Goal: Obtain resource: Obtain resource

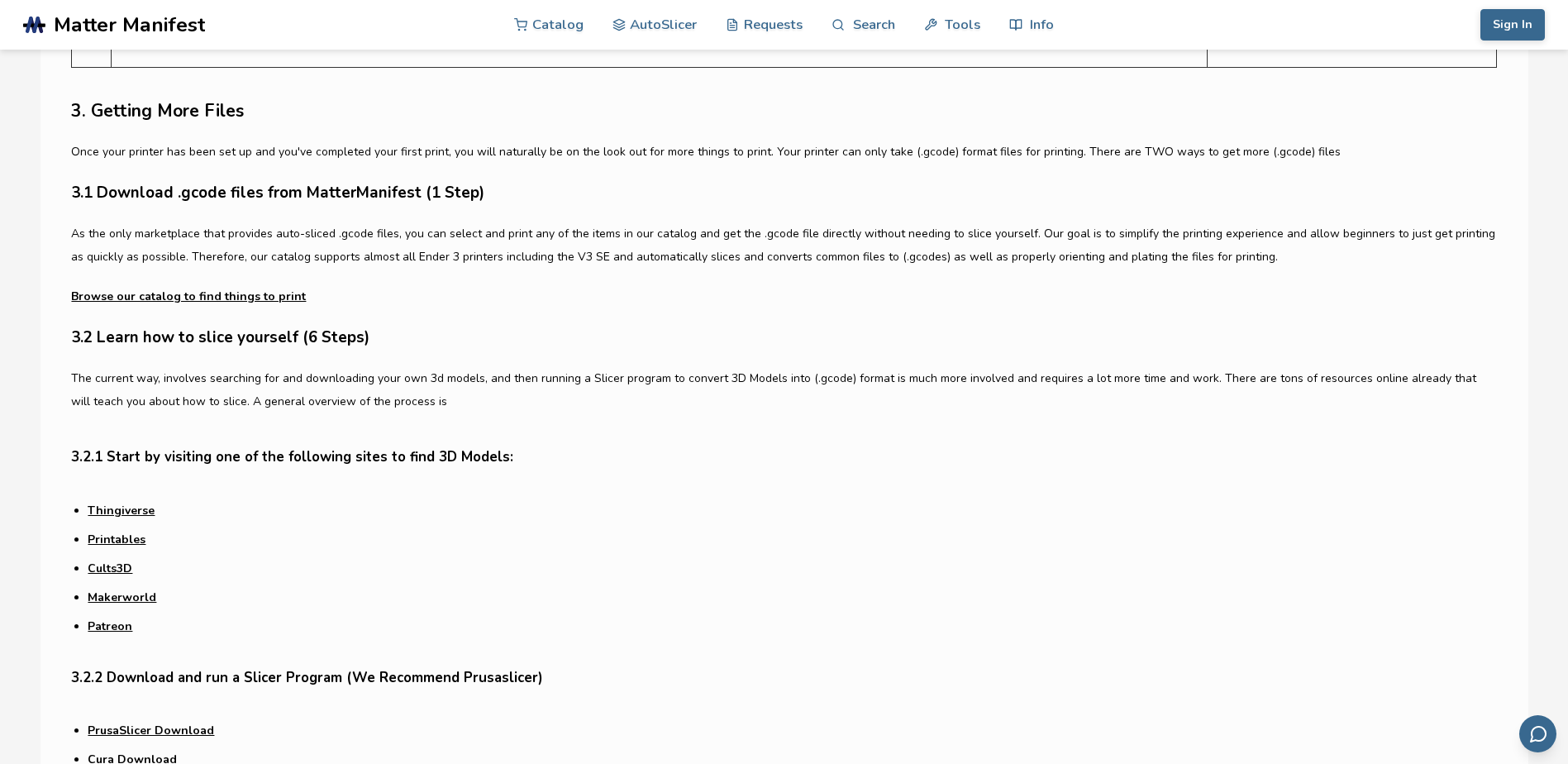
scroll to position [4217, 0]
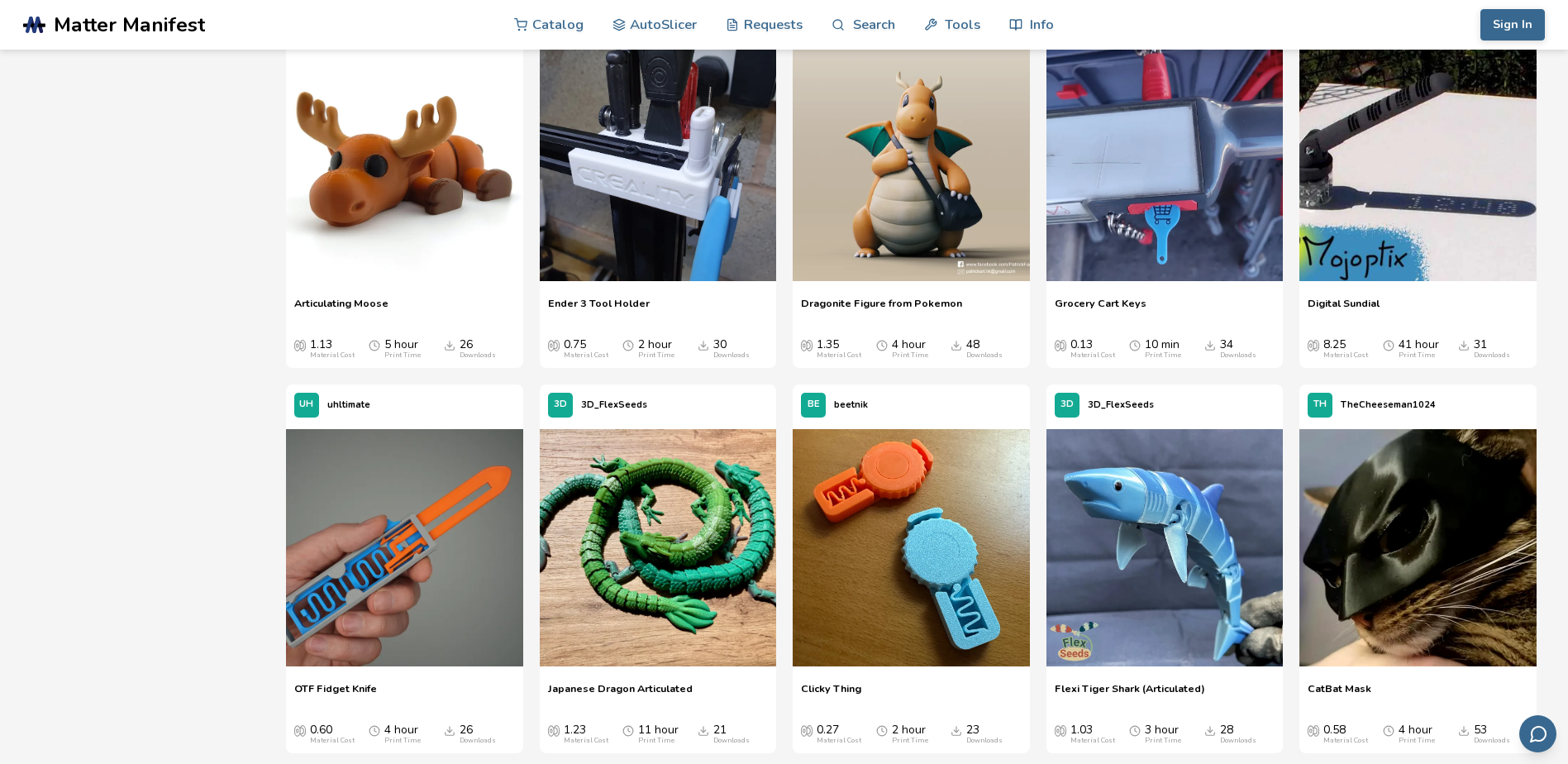
scroll to position [1819, 0]
click at [1098, 304] on span "Grocery Cart Keys" at bounding box center [1101, 308] width 92 height 25
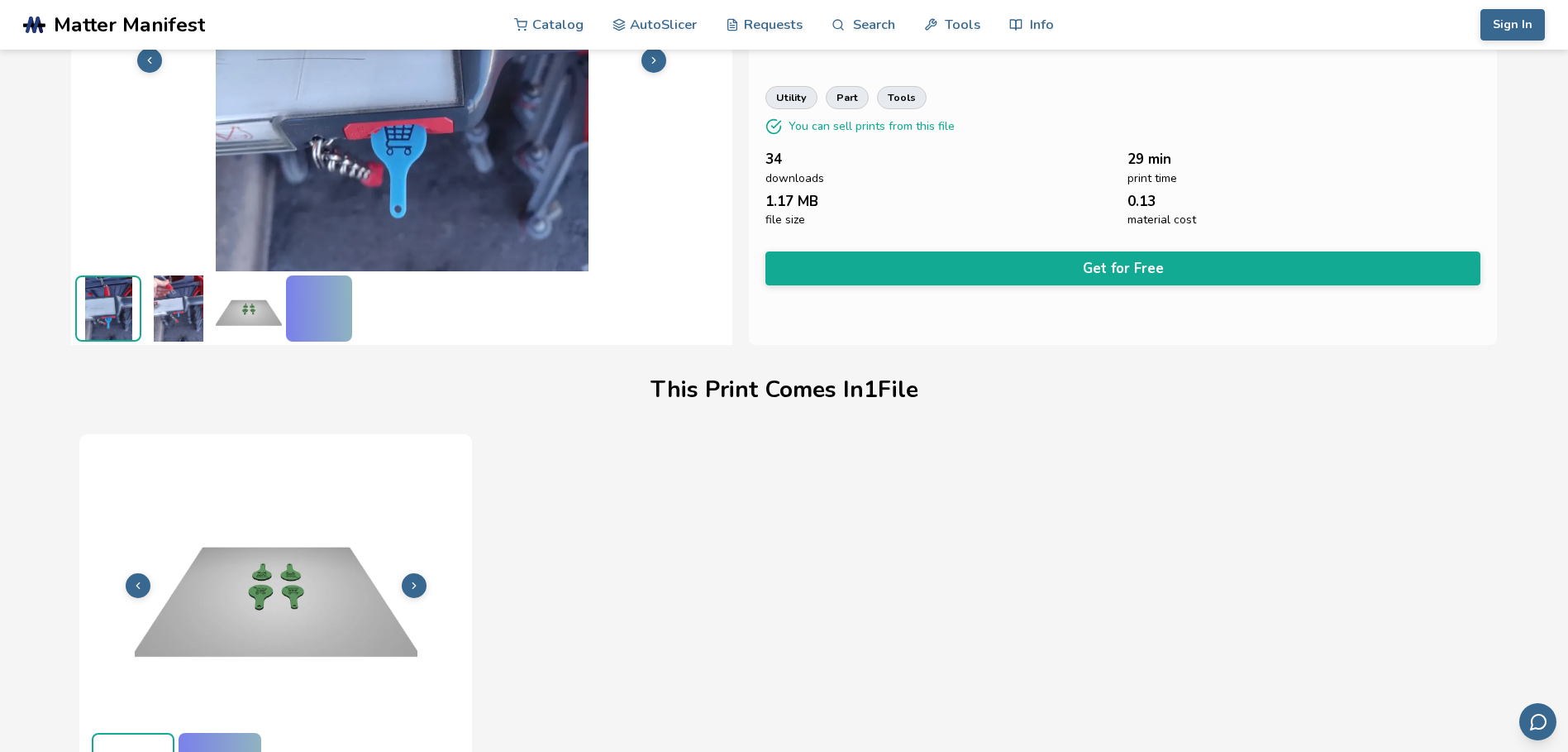
scroll to position [222, 0]
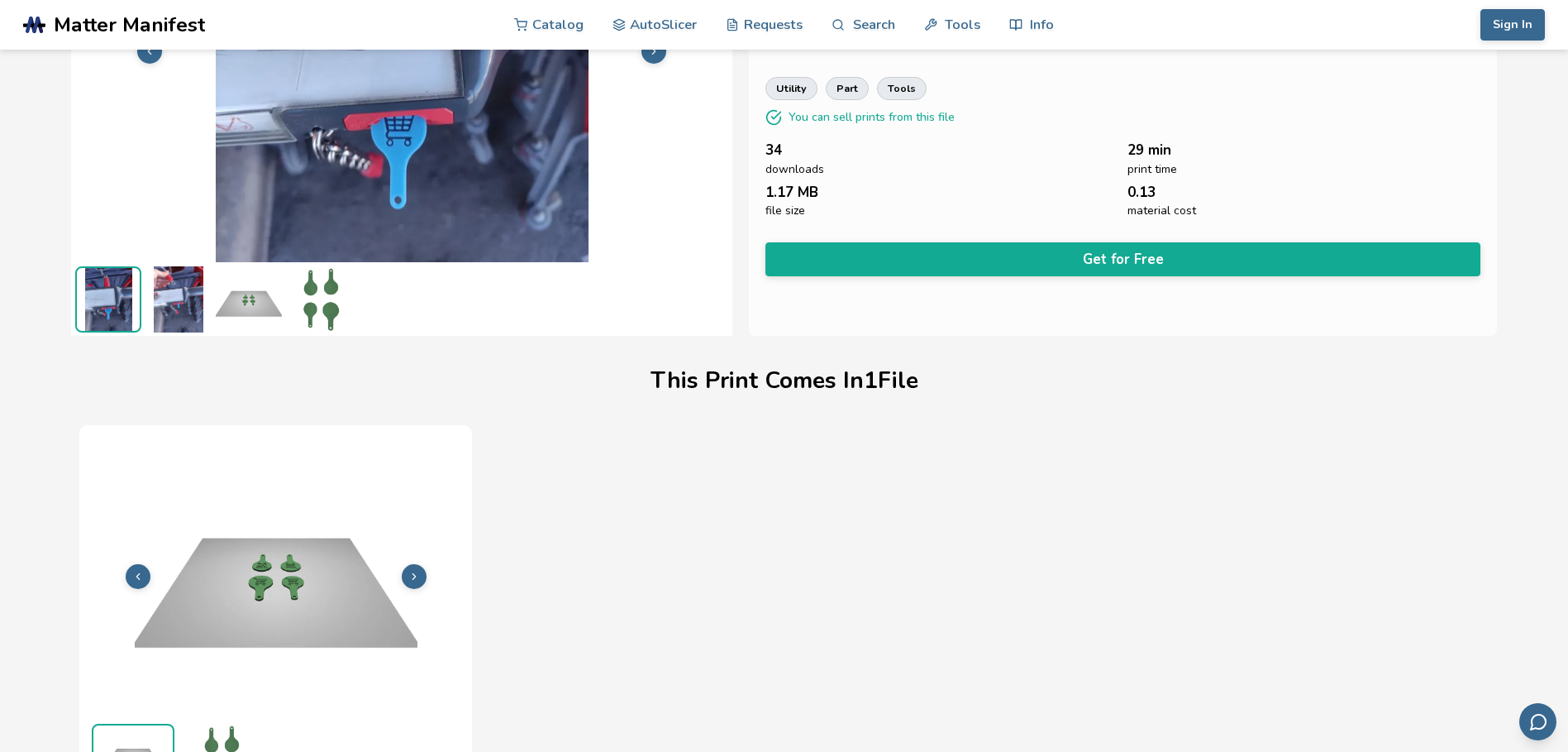
click at [177, 295] on img at bounding box center [179, 300] width 66 height 66
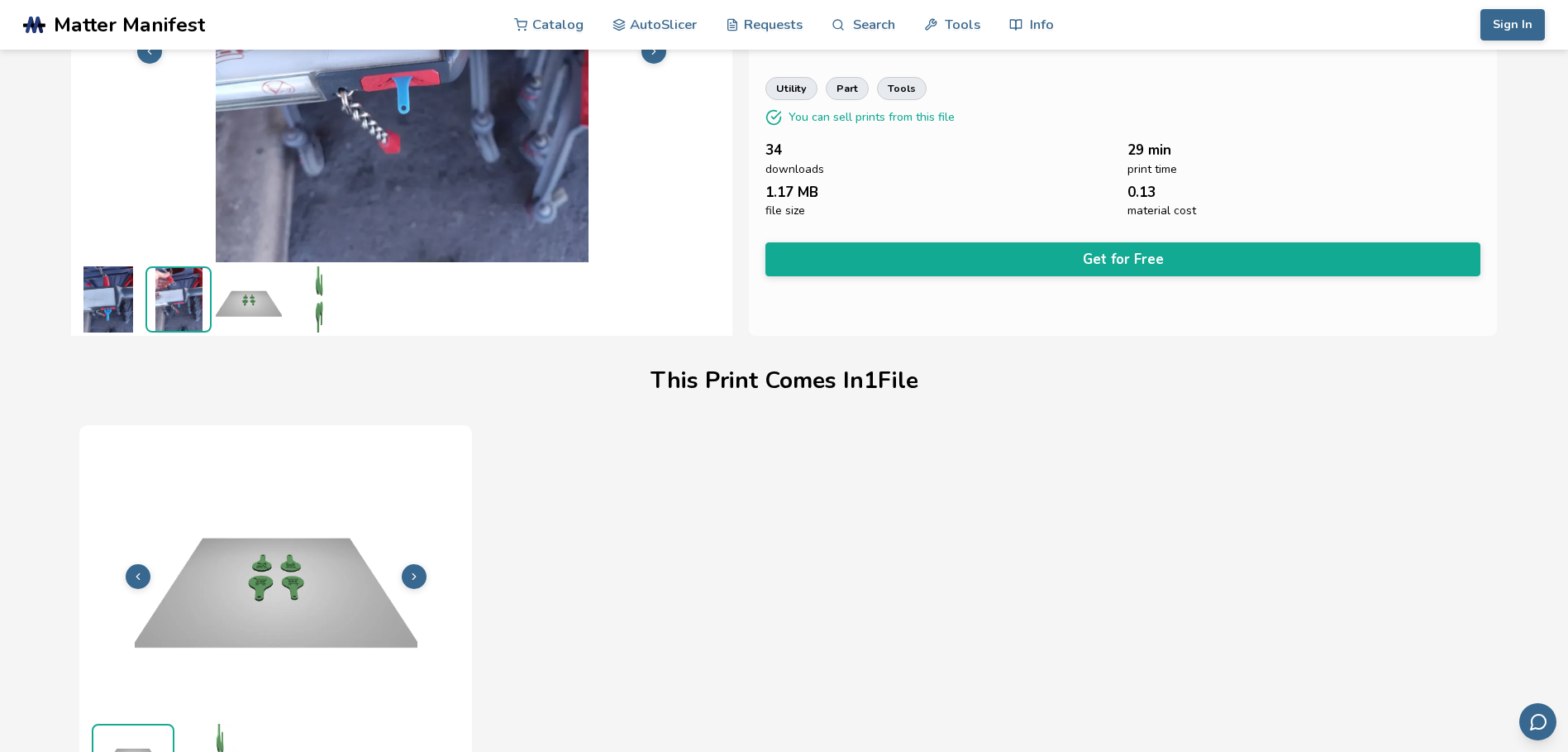
click at [247, 303] on img at bounding box center [249, 300] width 66 height 66
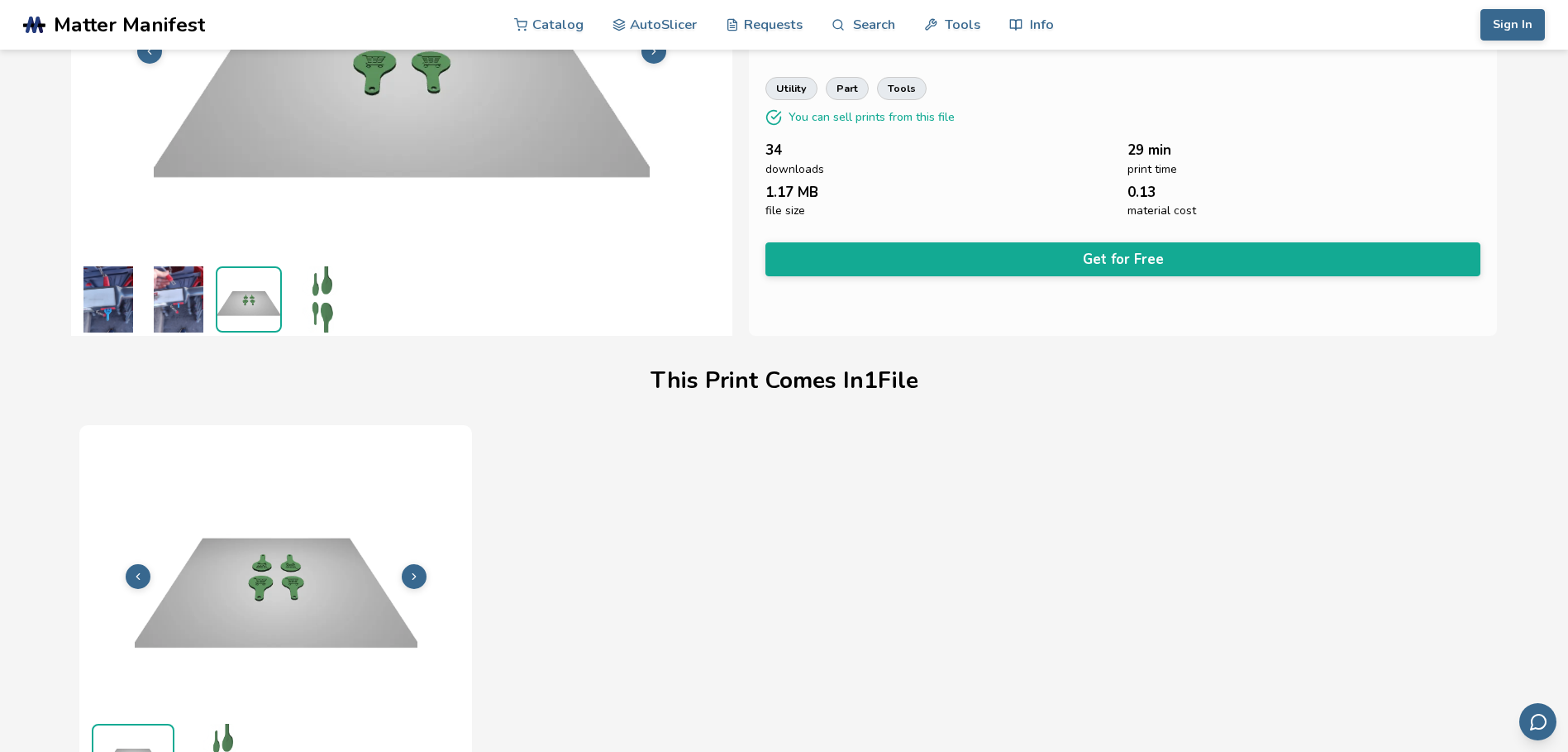
click at [312, 306] on img at bounding box center [319, 300] width 66 height 66
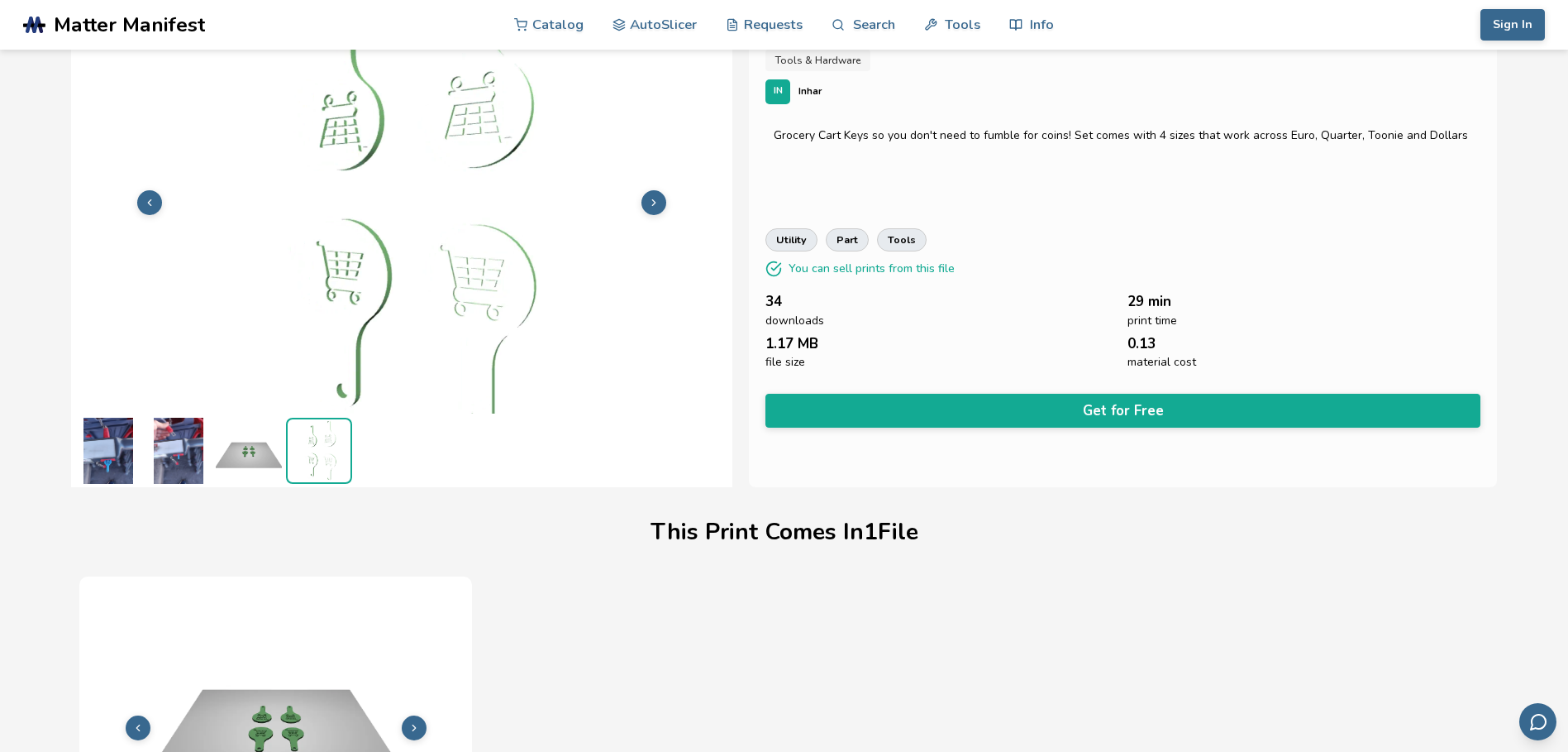
scroll to position [0, 0]
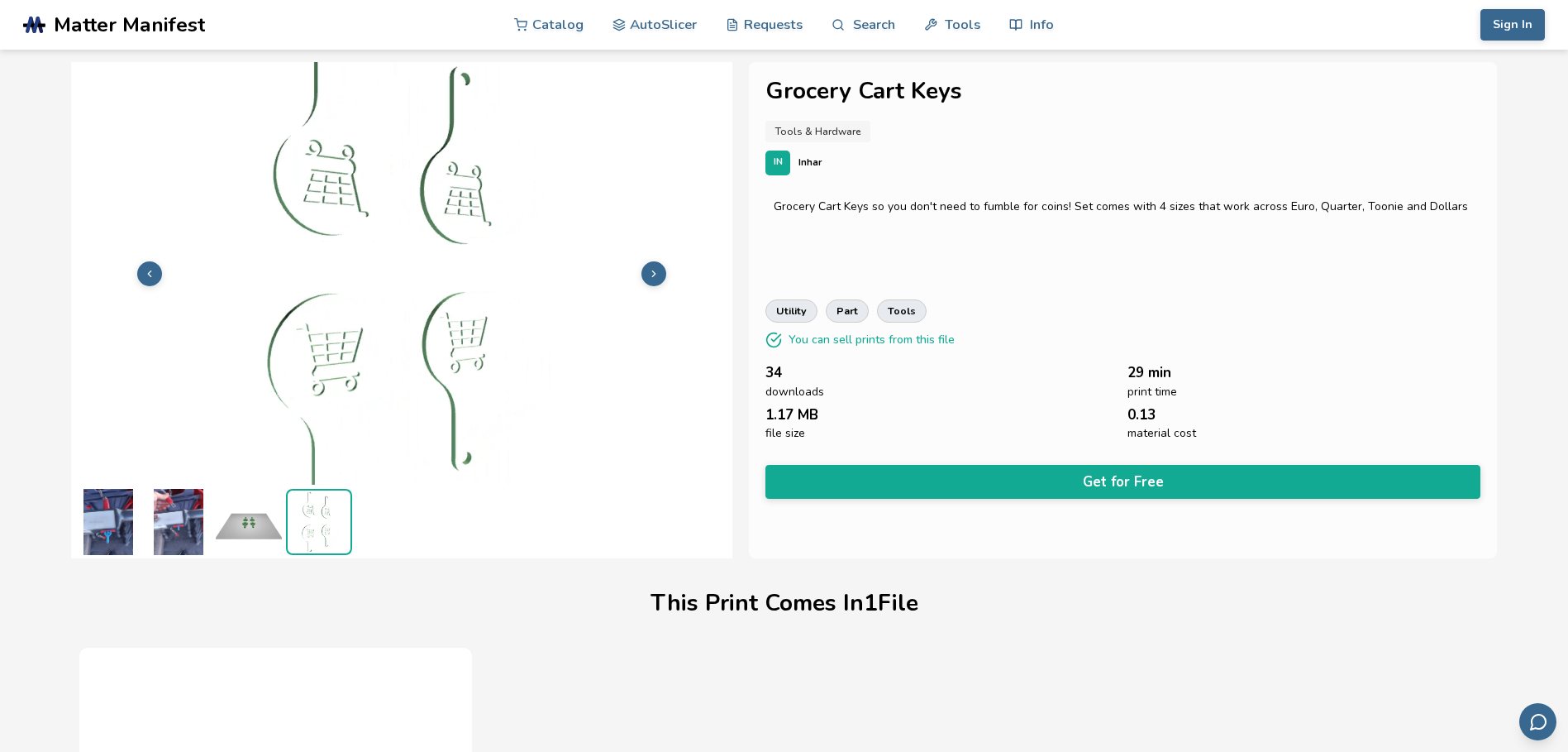
click at [172, 523] on img at bounding box center [179, 522] width 66 height 66
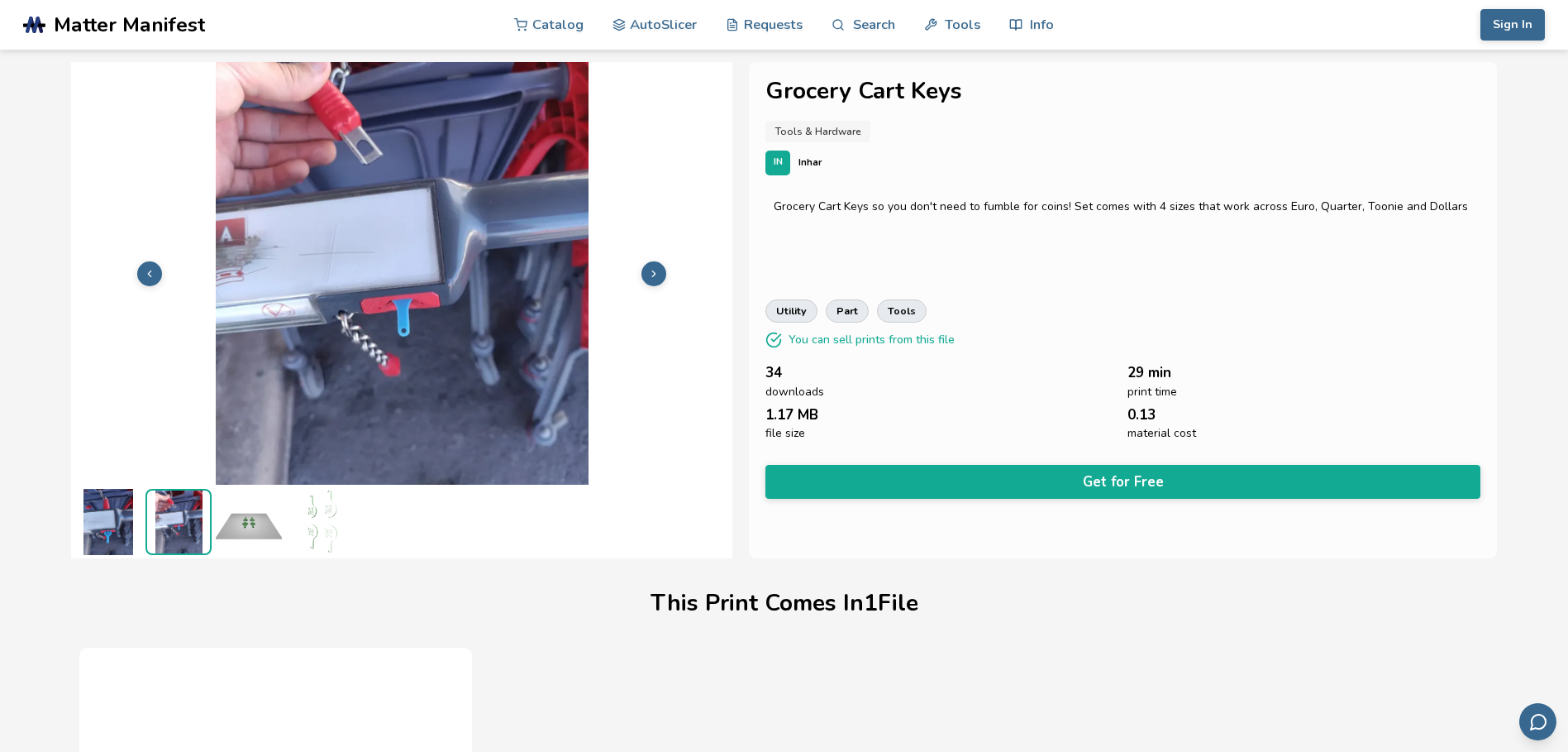
click at [102, 521] on img at bounding box center [109, 522] width 66 height 66
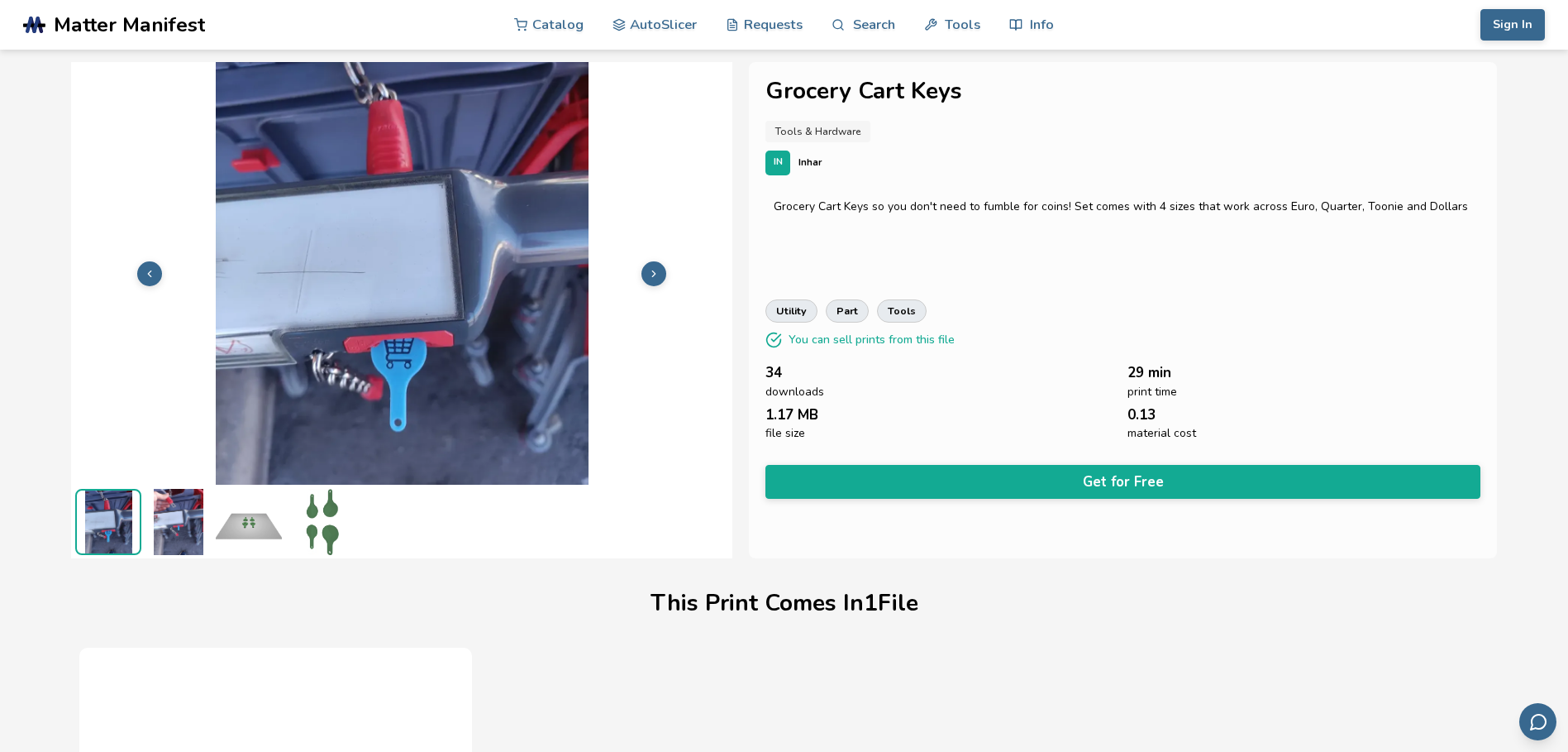
click at [809, 163] on p "Inhar" at bounding box center [810, 162] width 23 height 18
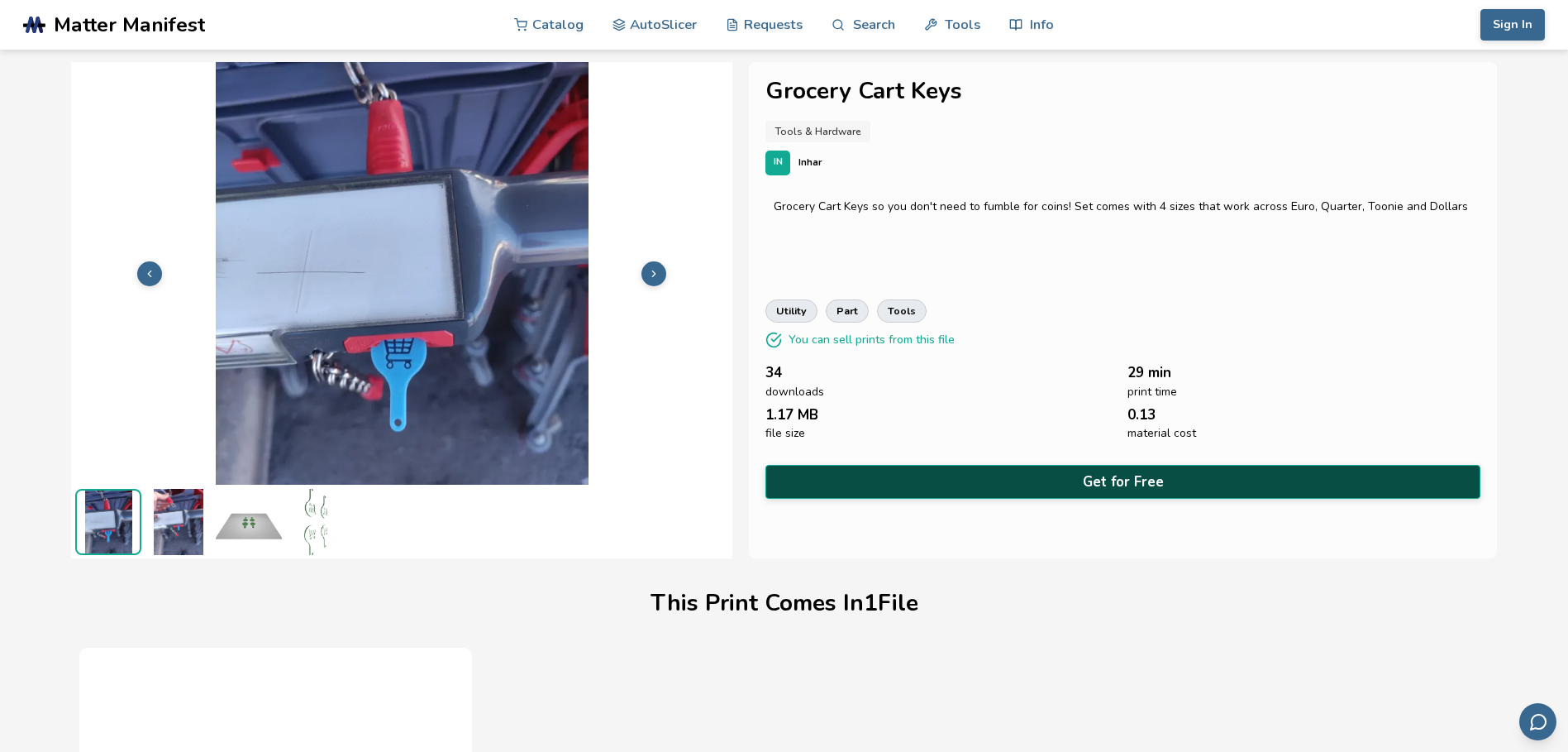
click at [1102, 479] on button "Get for Free" at bounding box center [1122, 481] width 714 height 34
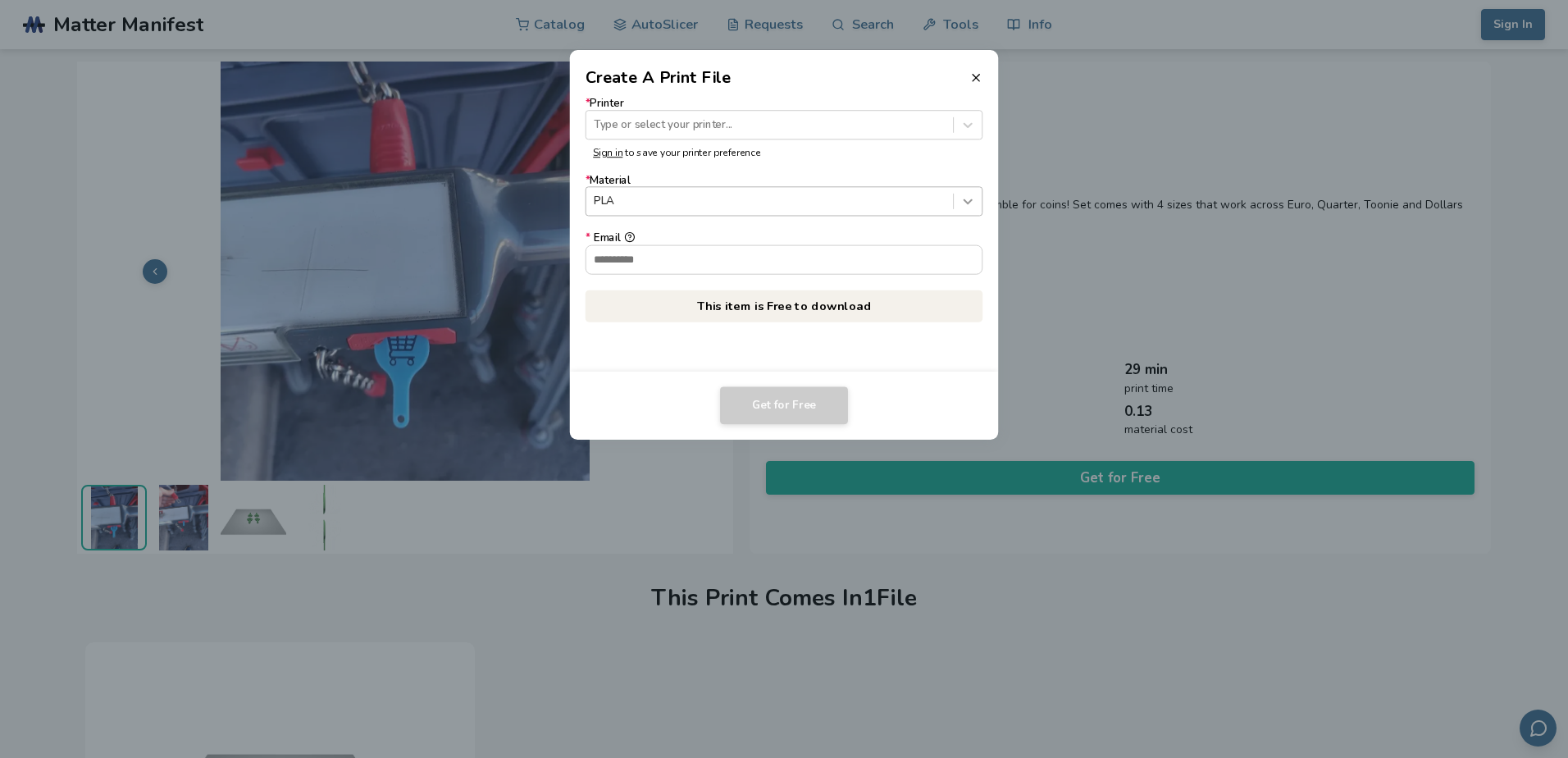
click at [963, 198] on icon at bounding box center [968, 201] width 16 height 16
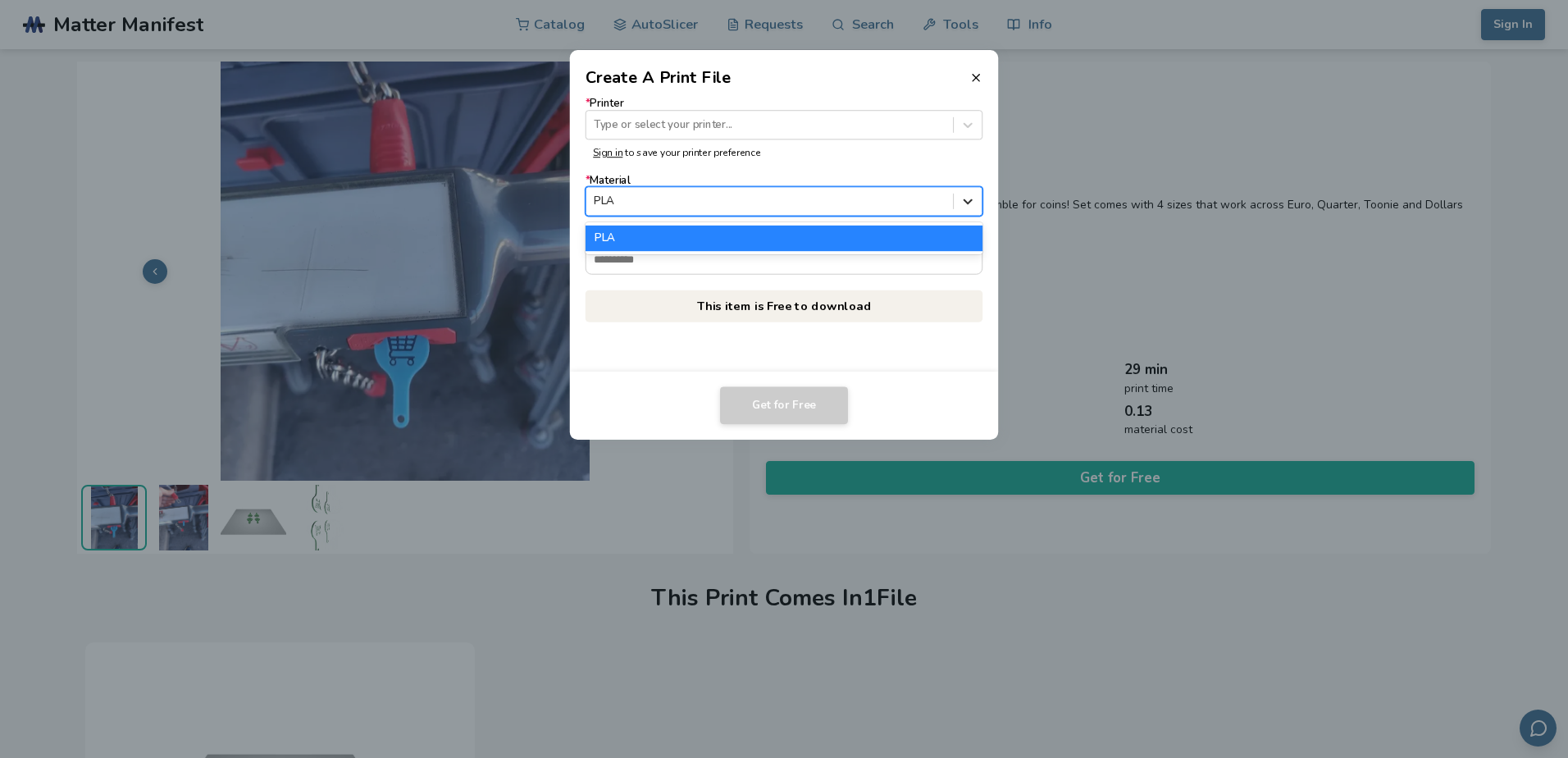
click at [963, 198] on icon at bounding box center [968, 201] width 16 height 16
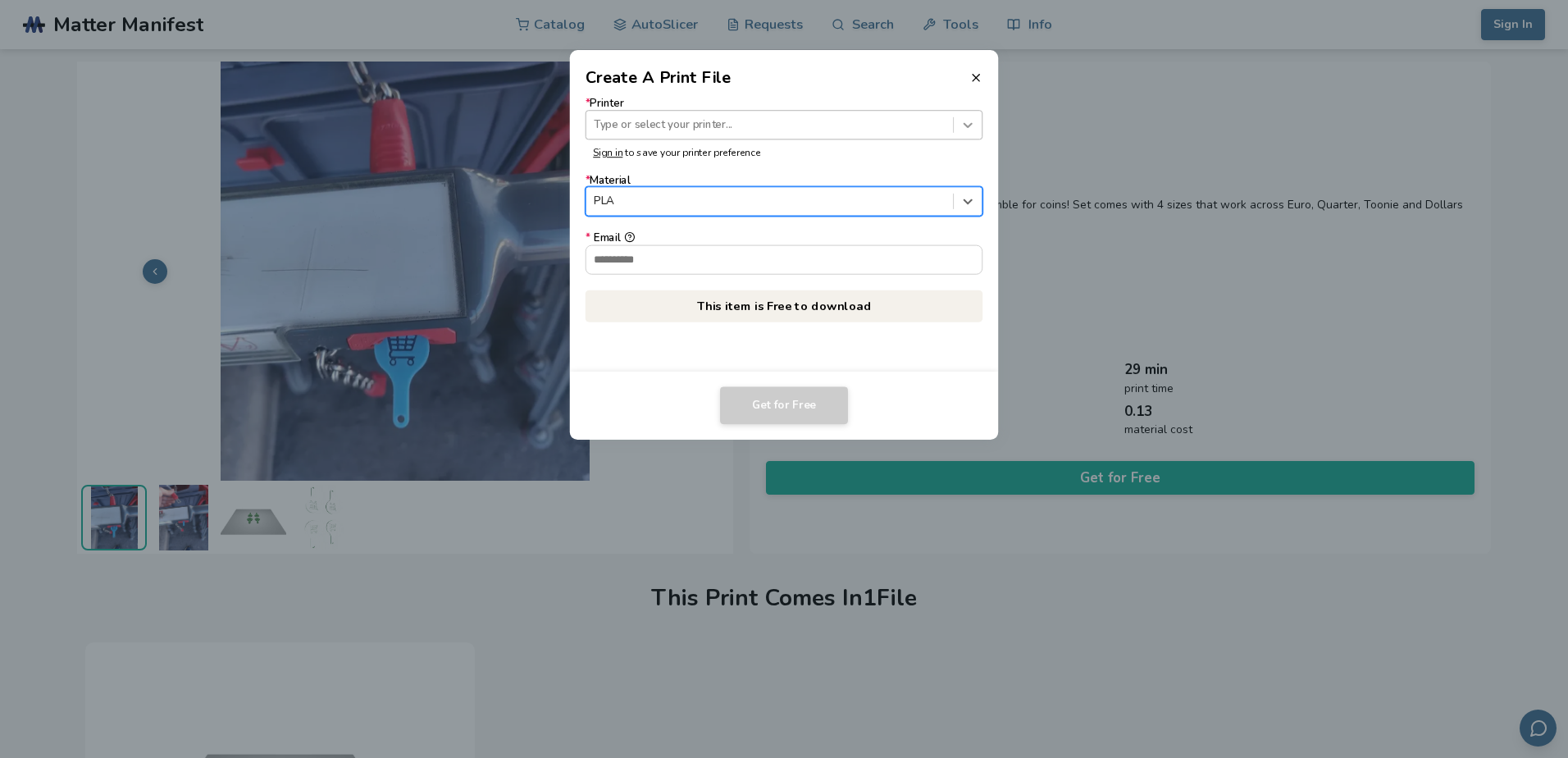
click at [977, 123] on div at bounding box center [968, 124] width 28 height 28
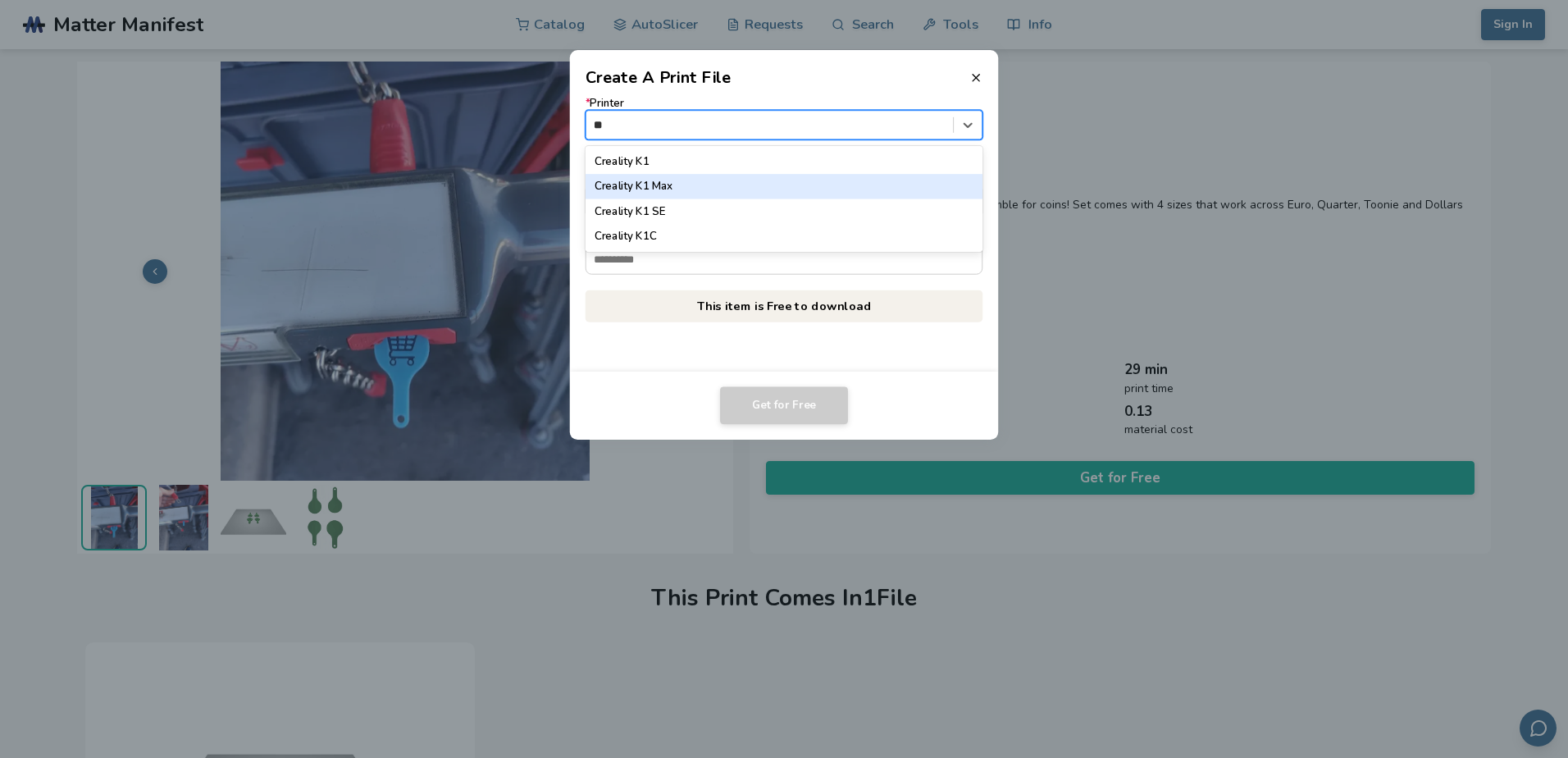
type input "*"
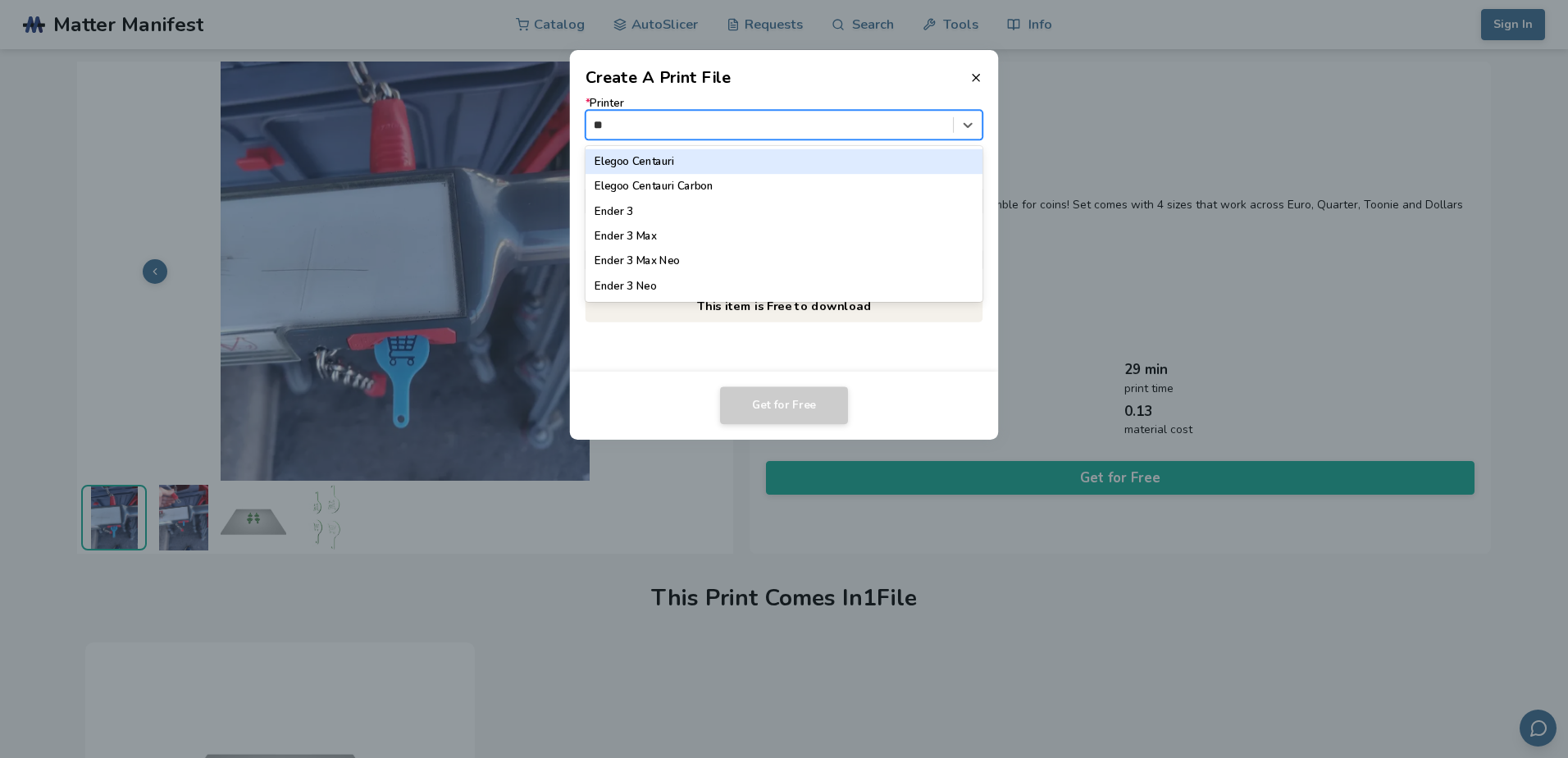
type input "***"
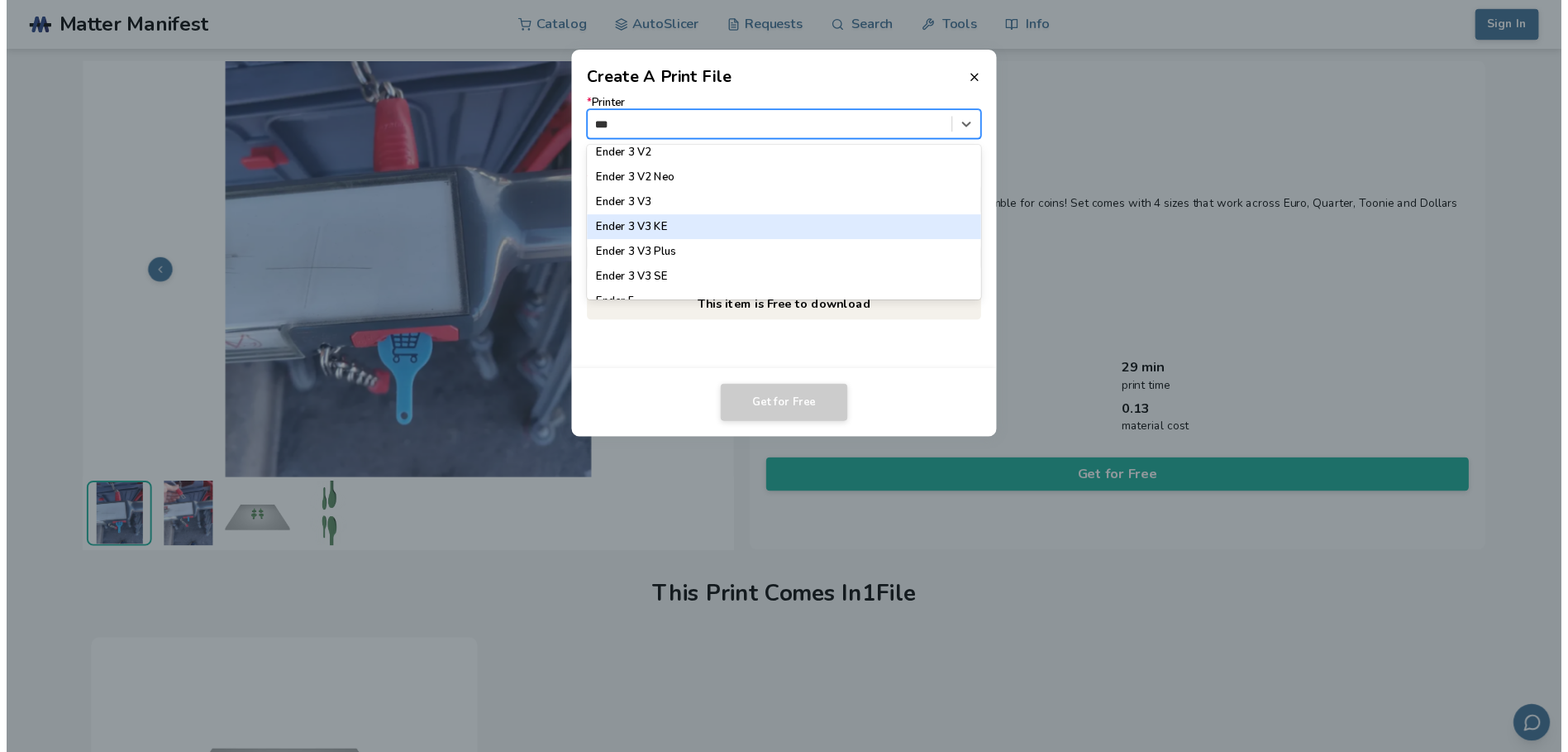
scroll to position [248, 0]
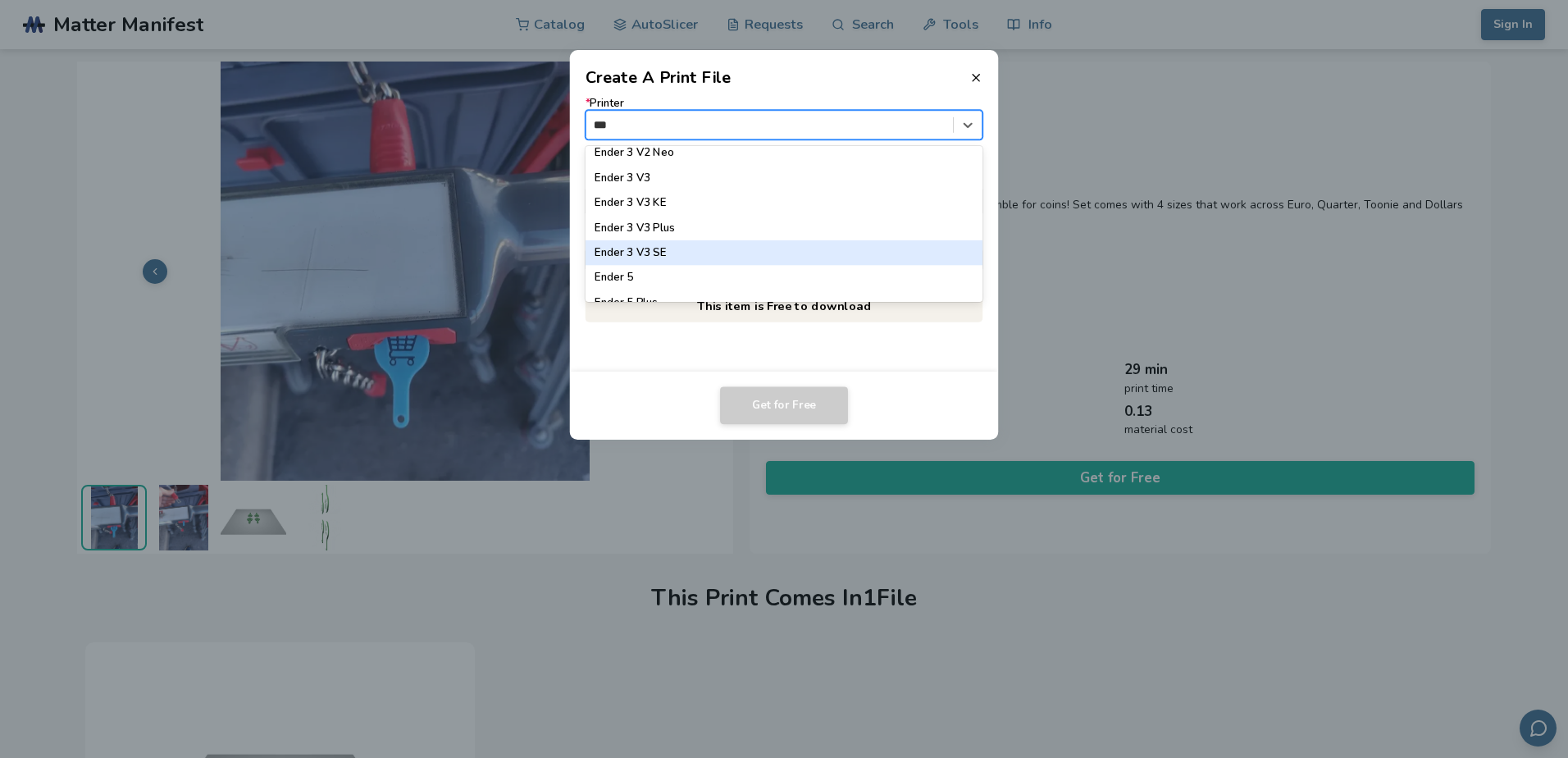
click at [687, 251] on div "Ender 3 V3 SE" at bounding box center [784, 252] width 397 height 25
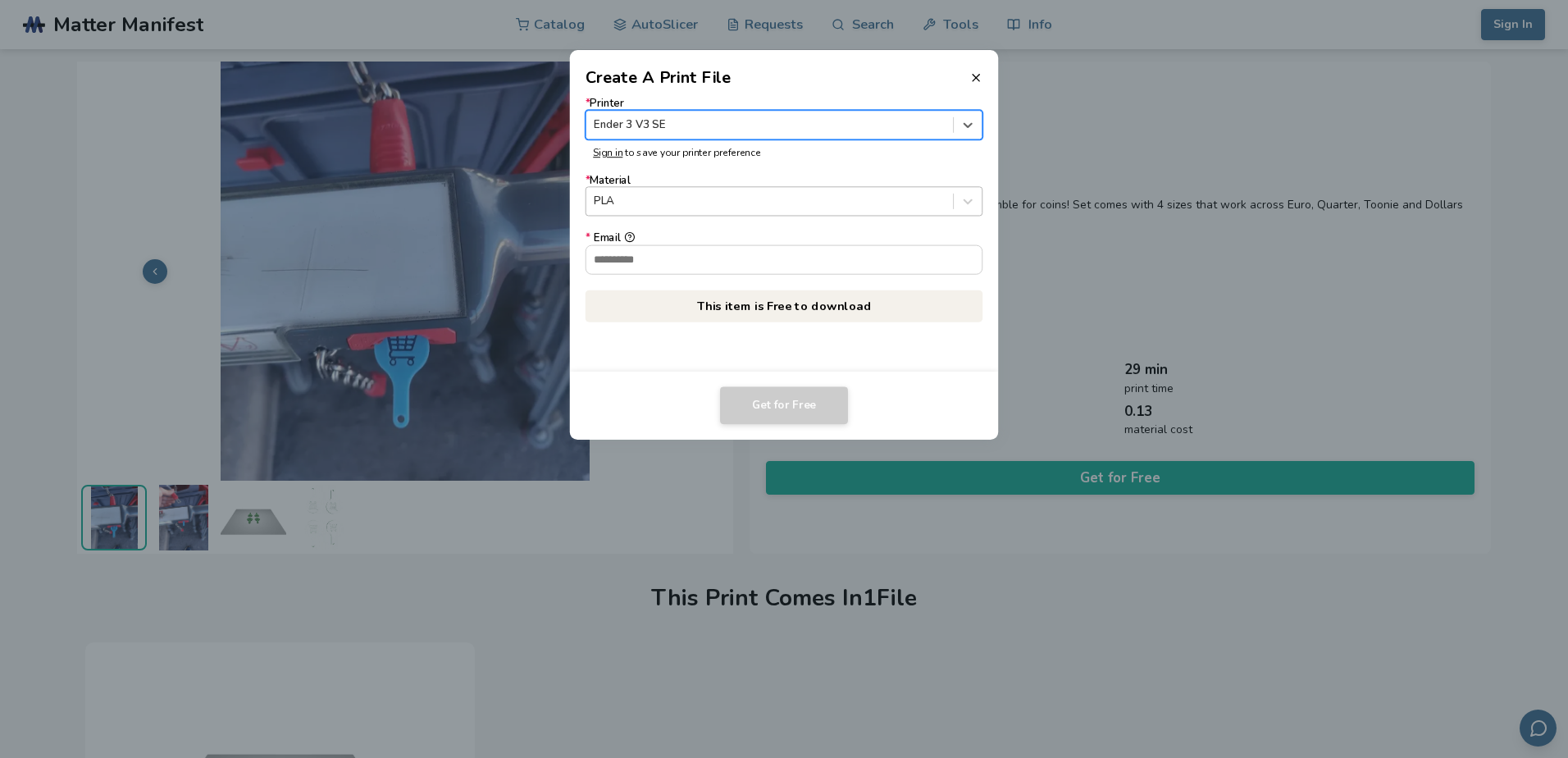
click at [659, 199] on div at bounding box center [769, 201] width 351 height 16
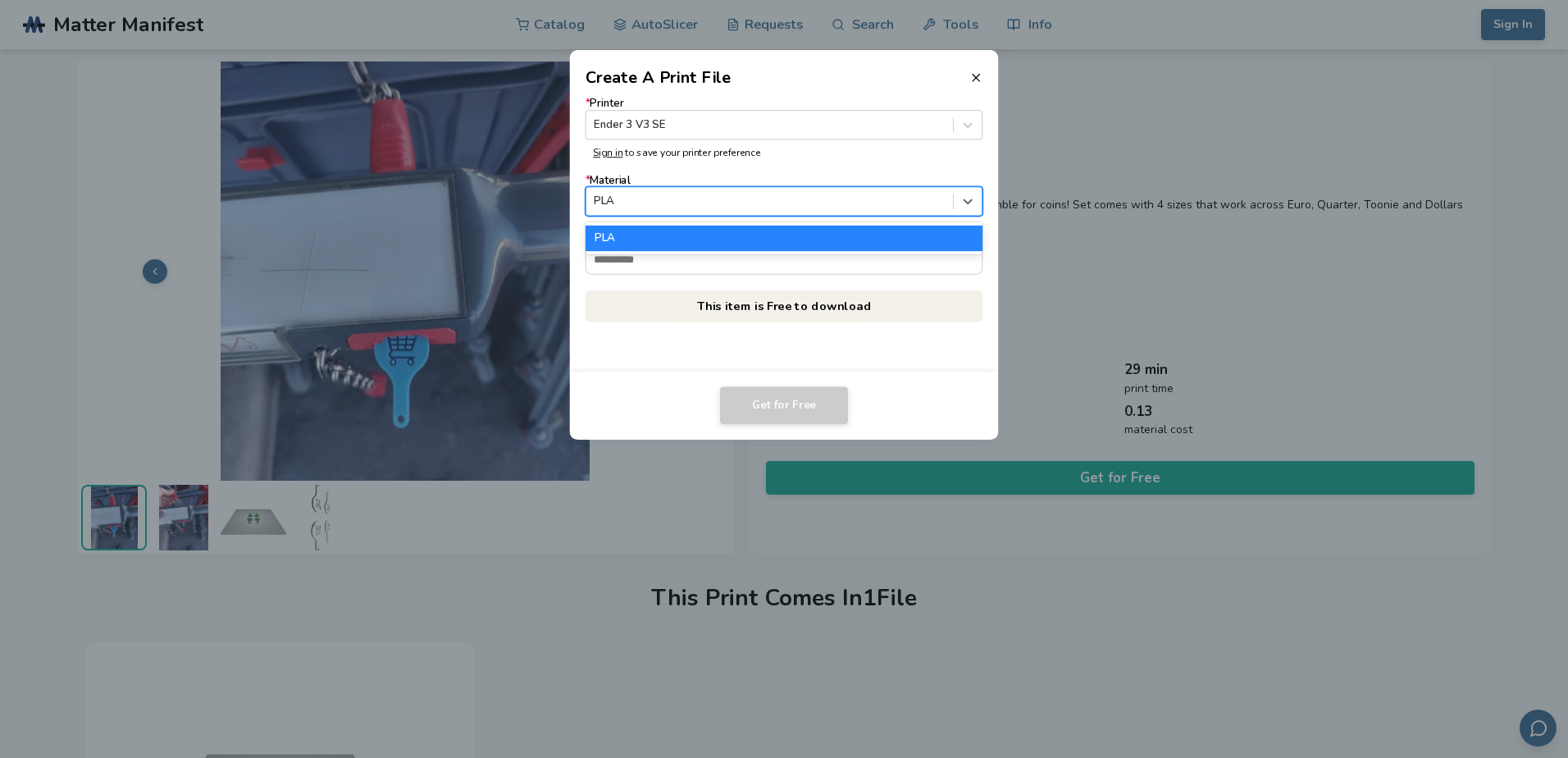
click at [659, 199] on div at bounding box center [769, 201] width 351 height 16
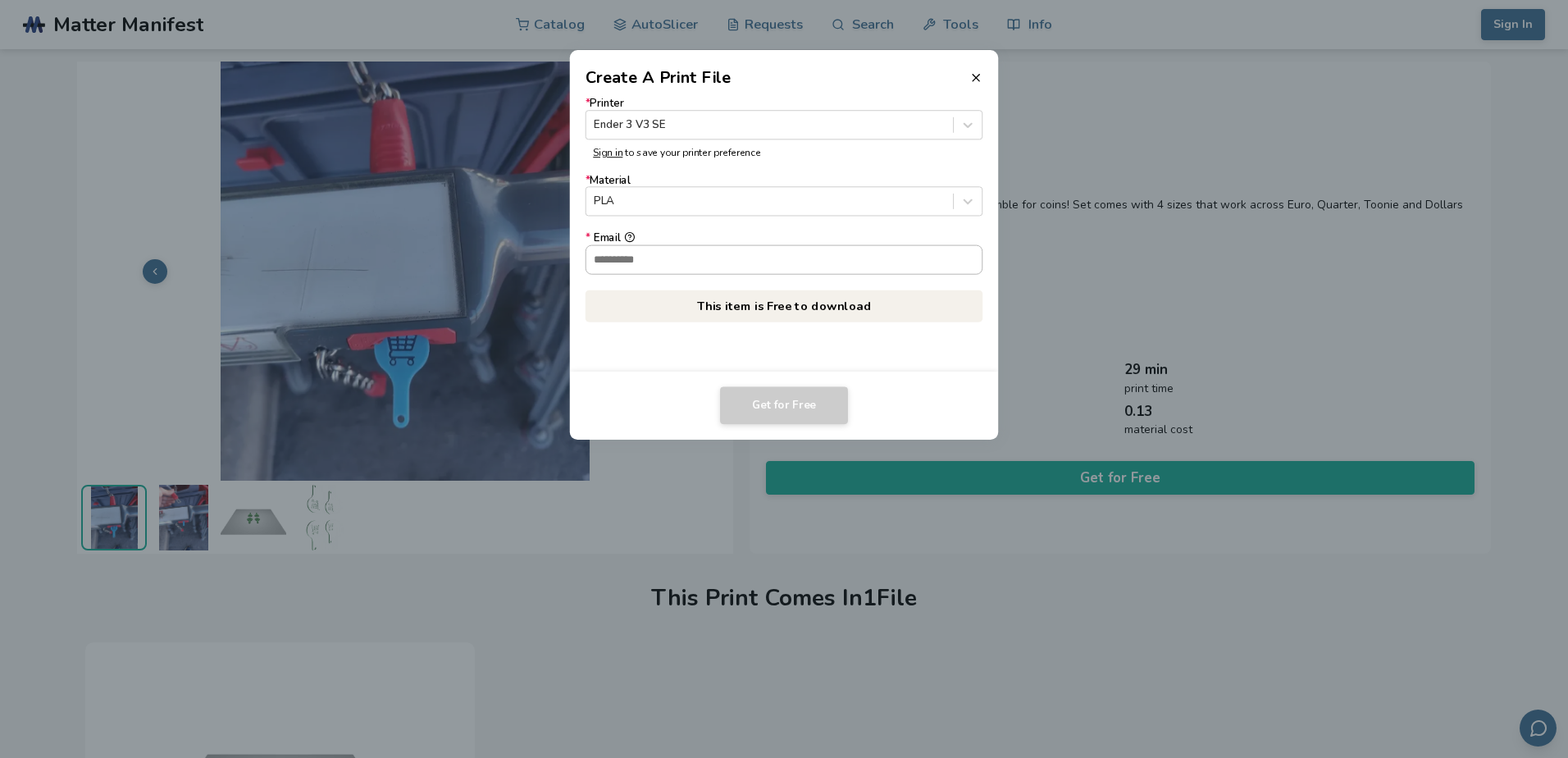
click at [691, 261] on input "* Email" at bounding box center [784, 259] width 396 height 28
type input "**********"
click at [801, 407] on button "Get for Free" at bounding box center [784, 405] width 128 height 37
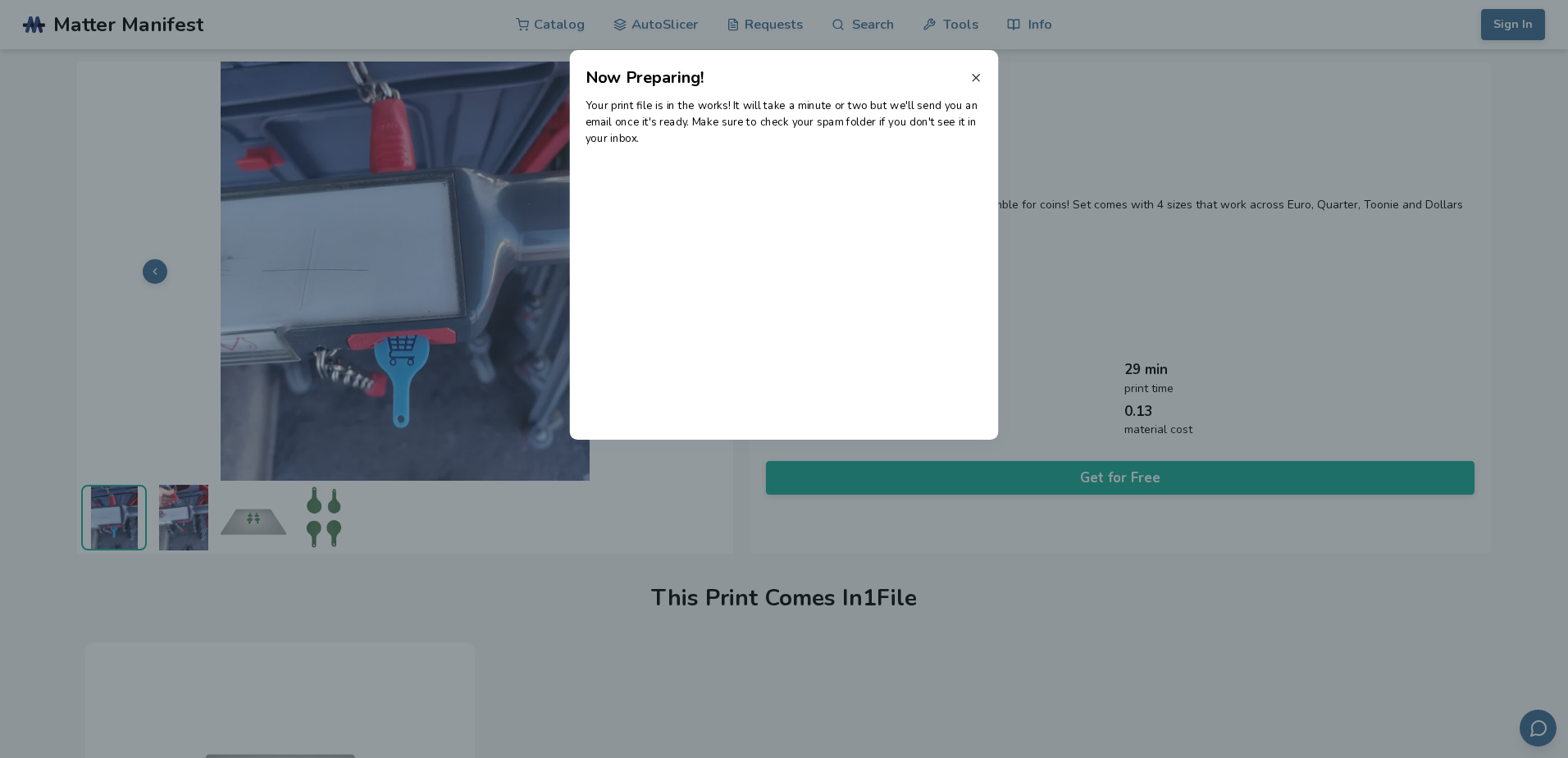
click at [976, 81] on icon at bounding box center [976, 78] width 13 height 13
